Goal: Find specific page/section: Find specific page/section

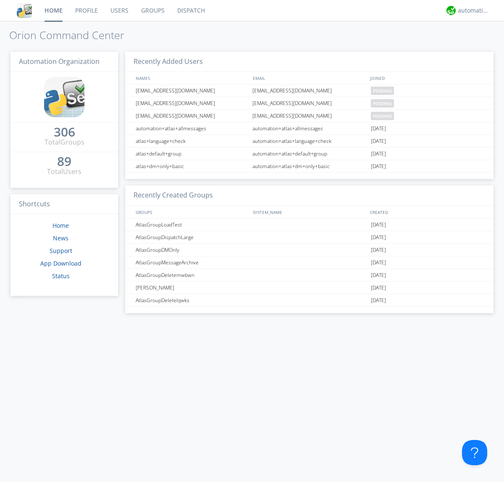
click at [190, 11] on link "Dispatch" at bounding box center [191, 10] width 40 height 21
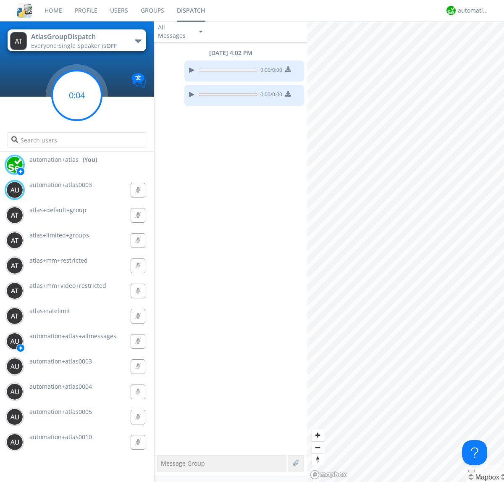
click at [77, 95] on g at bounding box center [77, 96] width 50 height 50
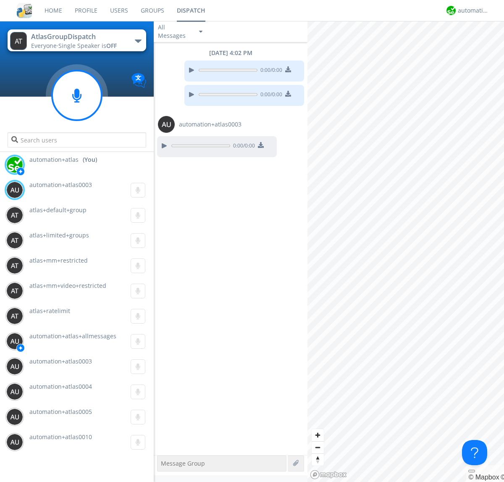
click at [138, 41] on div "button" at bounding box center [138, 40] width 7 height 3
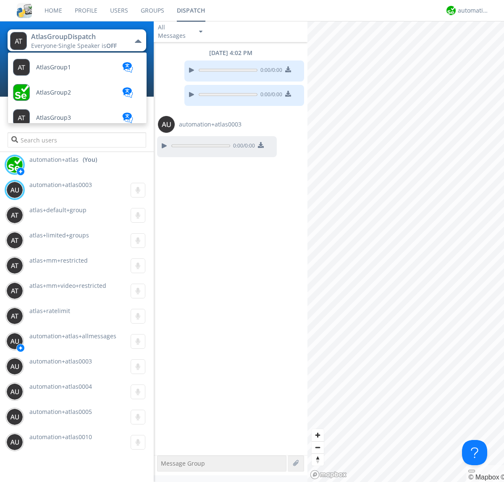
click at [65, 71] on span "AtlasGroupDispatch2" at bounding box center [53, 67] width 35 height 6
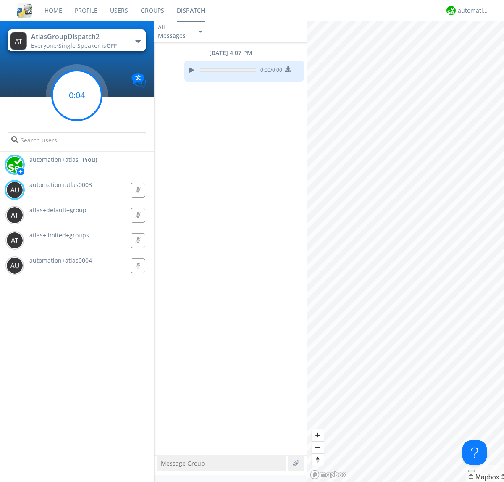
click at [77, 95] on g at bounding box center [77, 96] width 50 height 50
